Goal: Task Accomplishment & Management: Complete application form

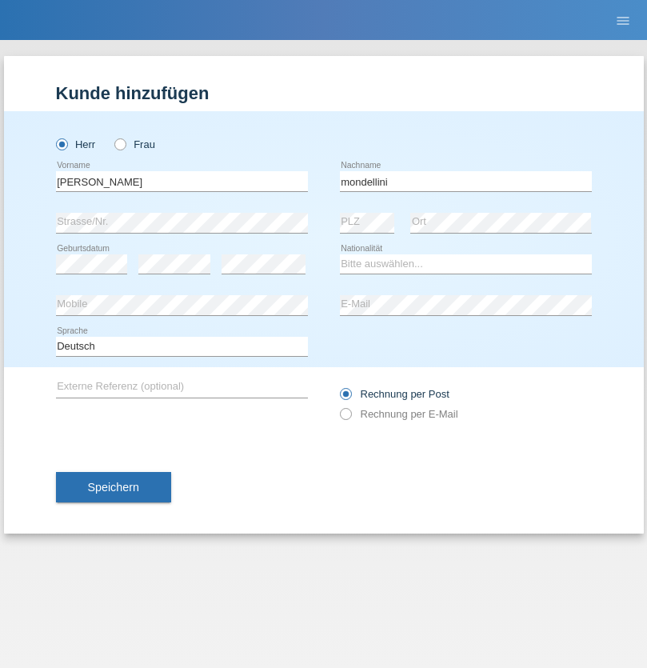
type input "mondellini"
select select "CH"
select select "en"
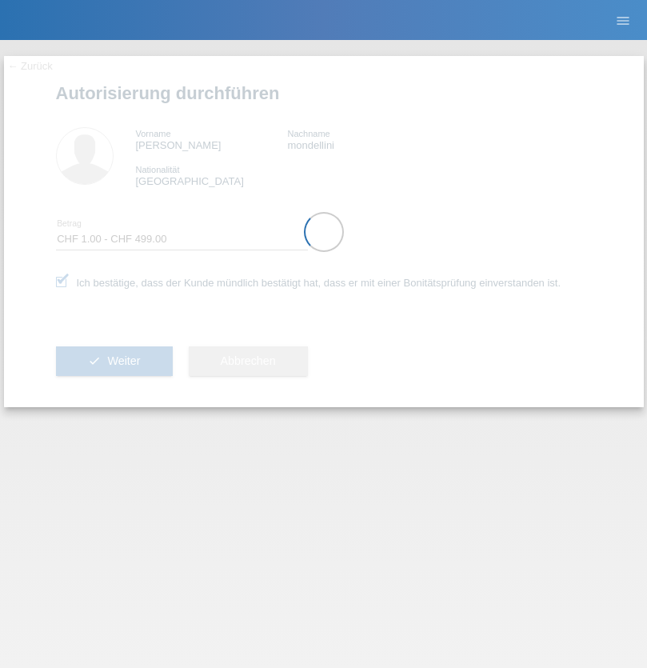
select select "1"
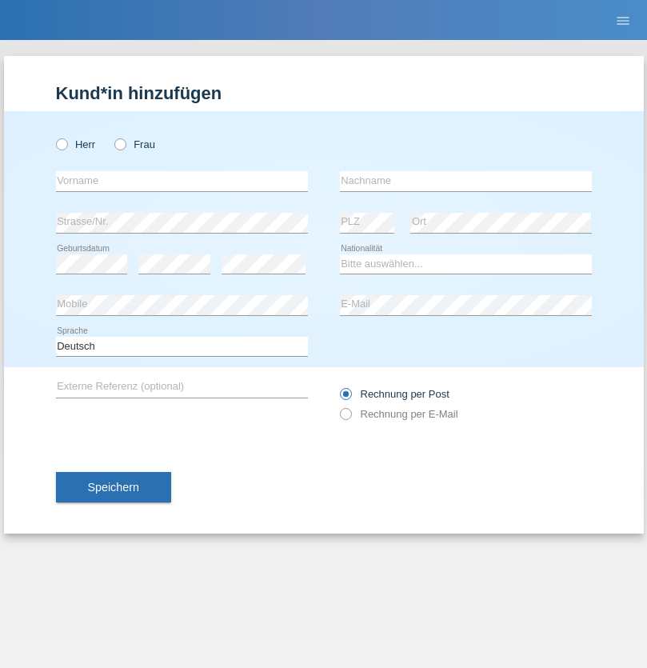
radio input "true"
click at [182, 181] on input "text" at bounding box center [182, 181] width 252 height 20
type input "Jens"
click at [466, 181] on input "text" at bounding box center [466, 181] width 252 height 20
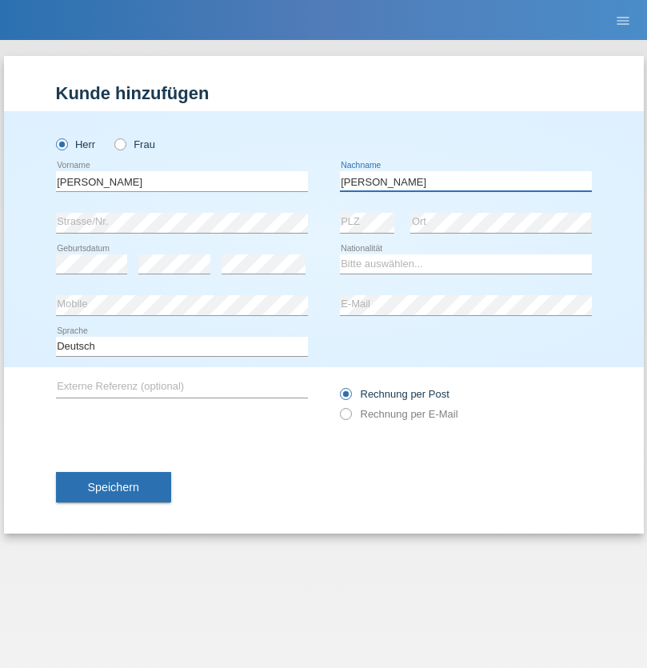
type input "Mehlhorn"
select select "CH"
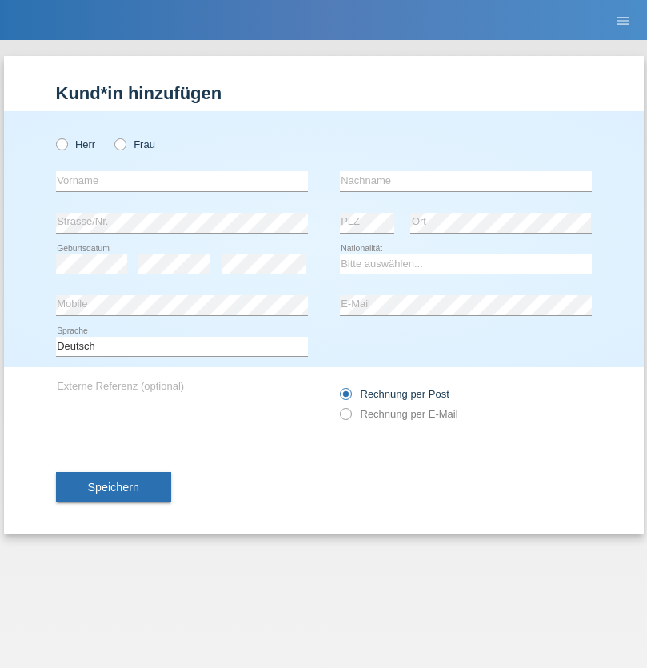
radio input "true"
click at [182, 181] on input "text" at bounding box center [182, 181] width 252 height 20
type input "Cristina"
click at [466, 181] on input "text" at bounding box center [466, 181] width 252 height 20
type input "Papuc"
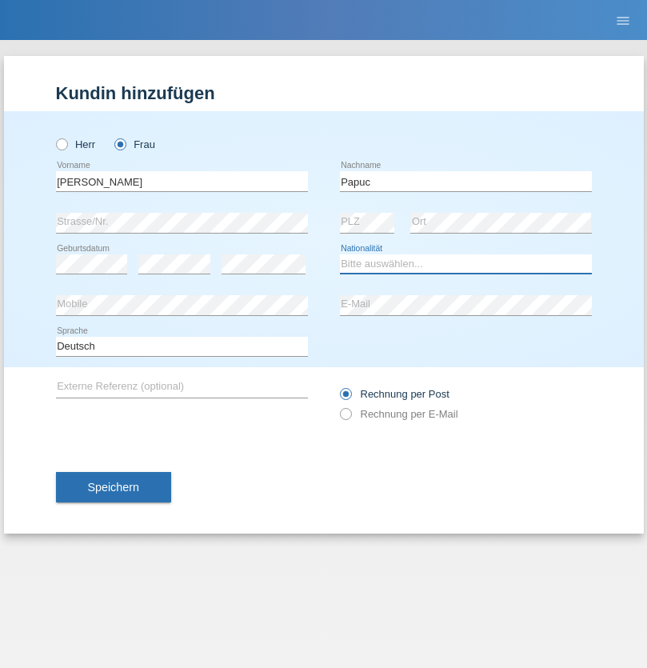
select select "RO"
select select "C"
select select "30"
select select "07"
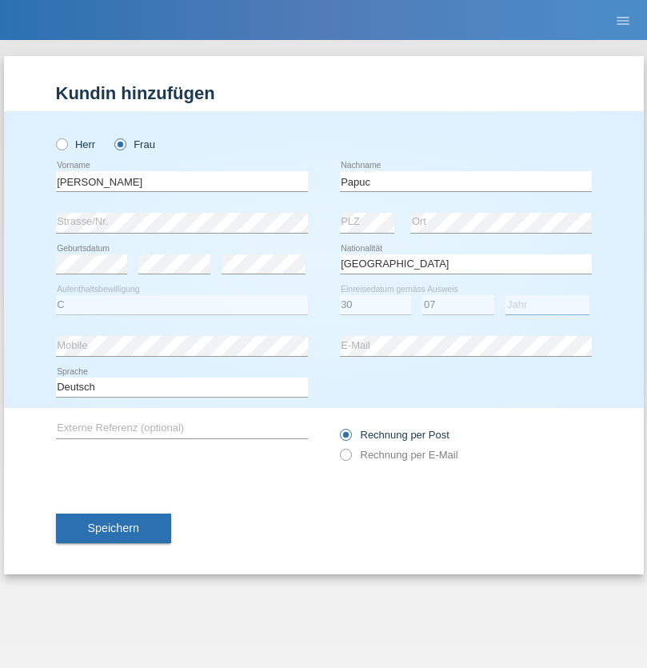
select select "2019"
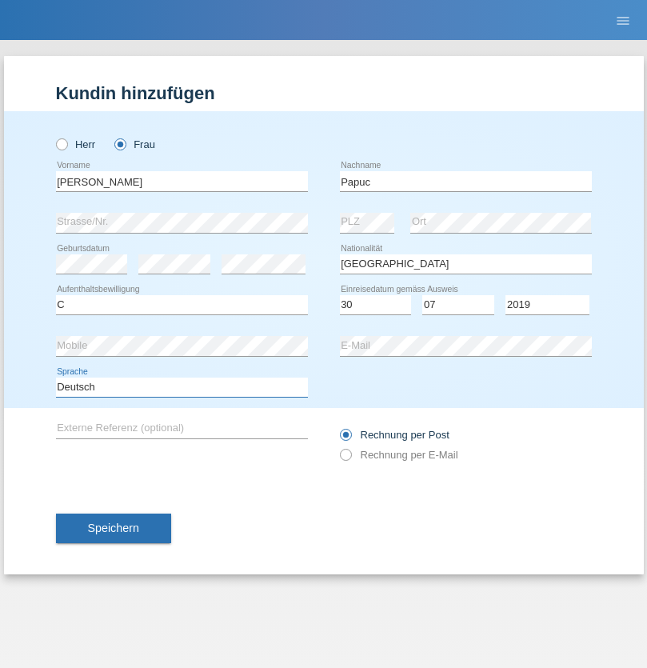
select select "en"
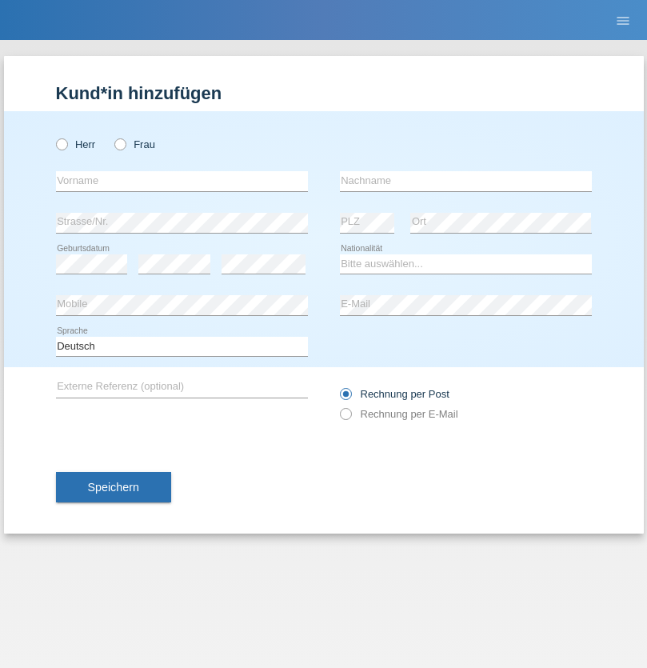
radio input "true"
click at [182, 181] on input "text" at bounding box center [182, 181] width 252 height 20
type input "Dikbaş"
click at [466, 181] on input "text" at bounding box center [466, 181] width 252 height 20
type input "Nuray"
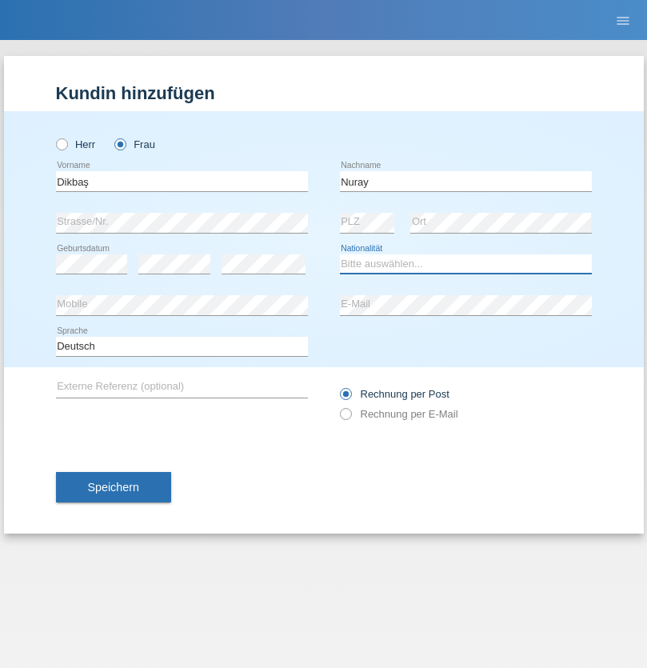
select select "TR"
select select "C"
select select "09"
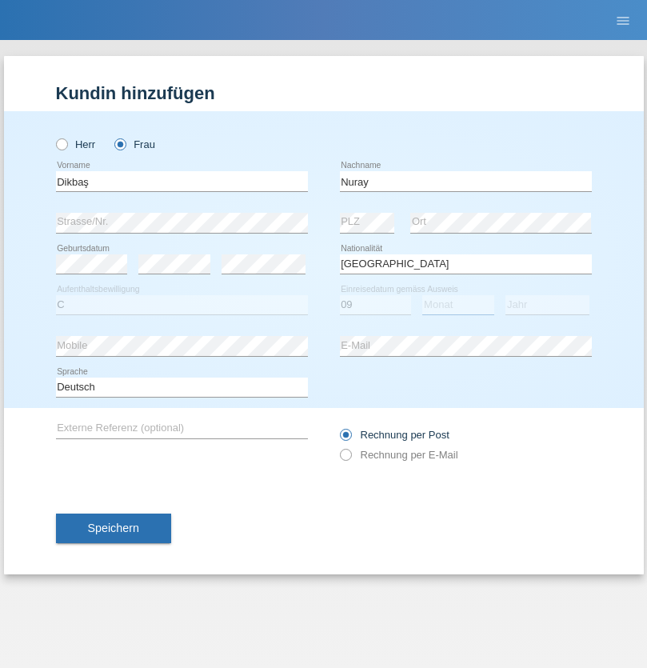
select select "11"
select select "1994"
